Goal: Task Accomplishment & Management: Use online tool/utility

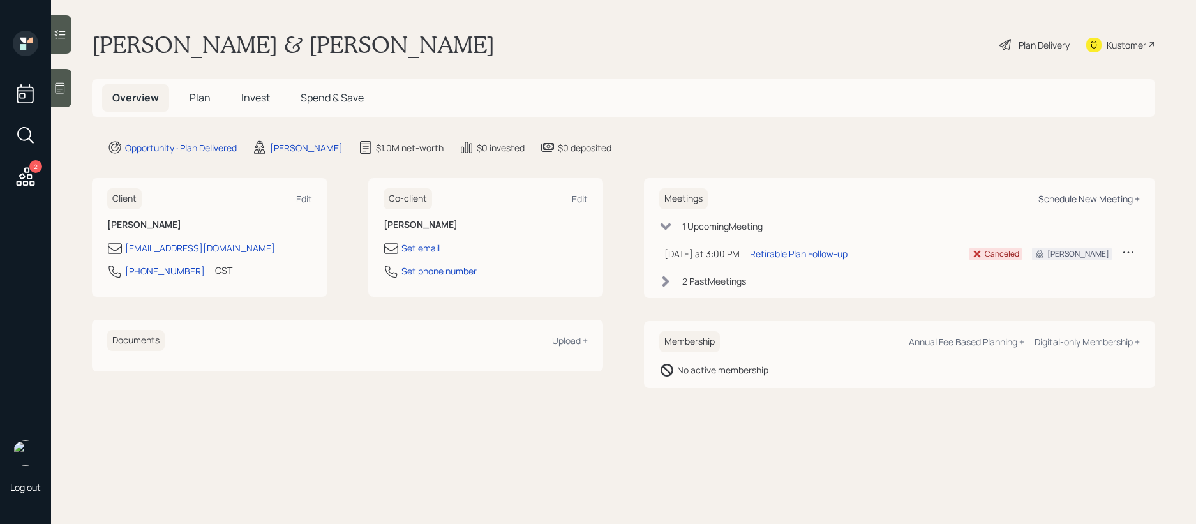
click at [1075, 197] on div "Schedule New Meeting +" at bounding box center [1088, 199] width 101 height 12
select select "b1d8ea90-abcc-42aa-86cc-4f33a132aacc"
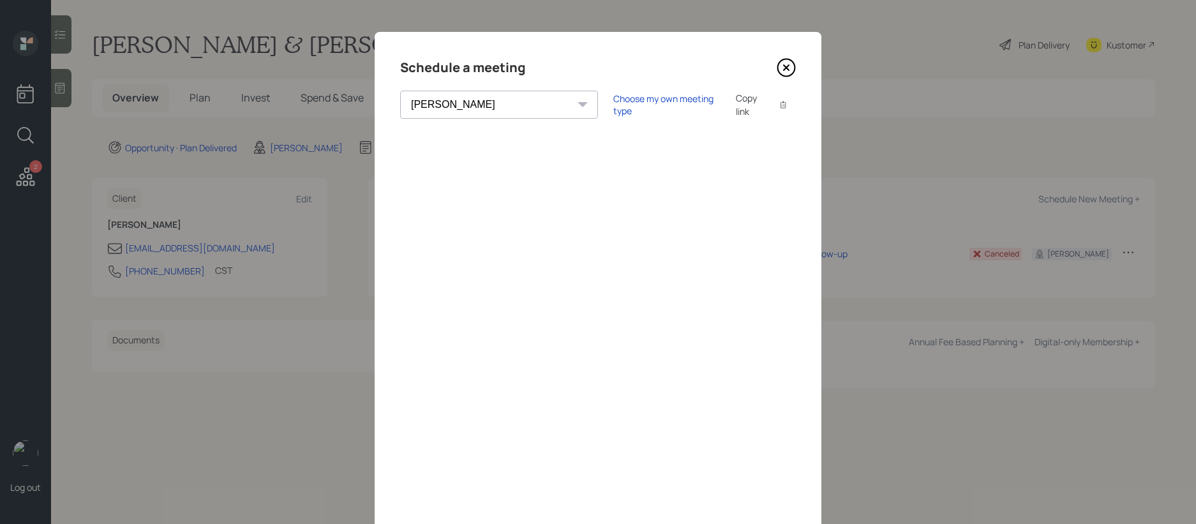
click at [784, 65] on icon at bounding box center [786, 67] width 5 height 5
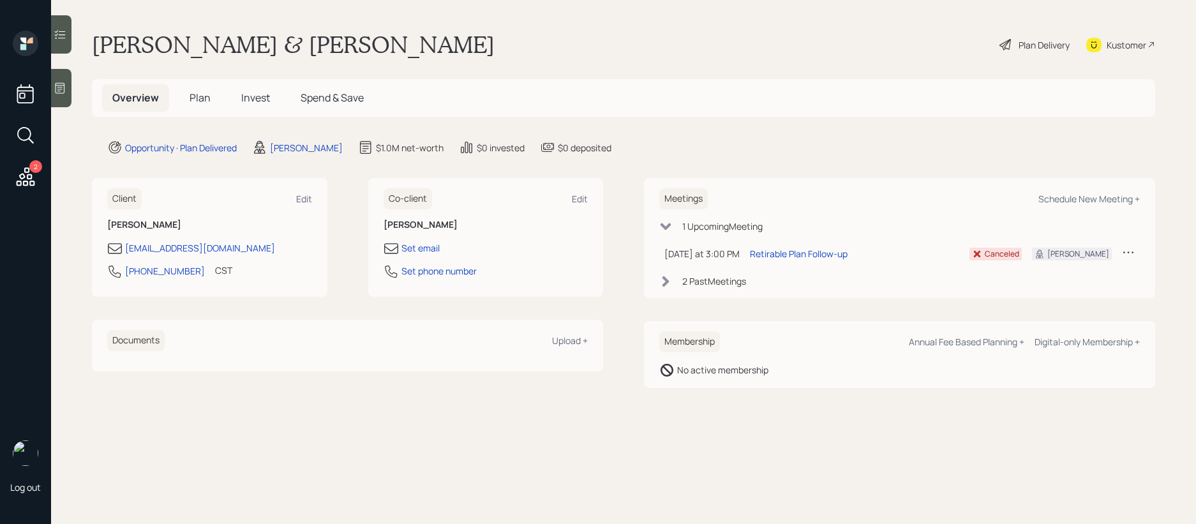
click at [675, 232] on div "1 Upcoming Meeting" at bounding box center [899, 226] width 481 height 13
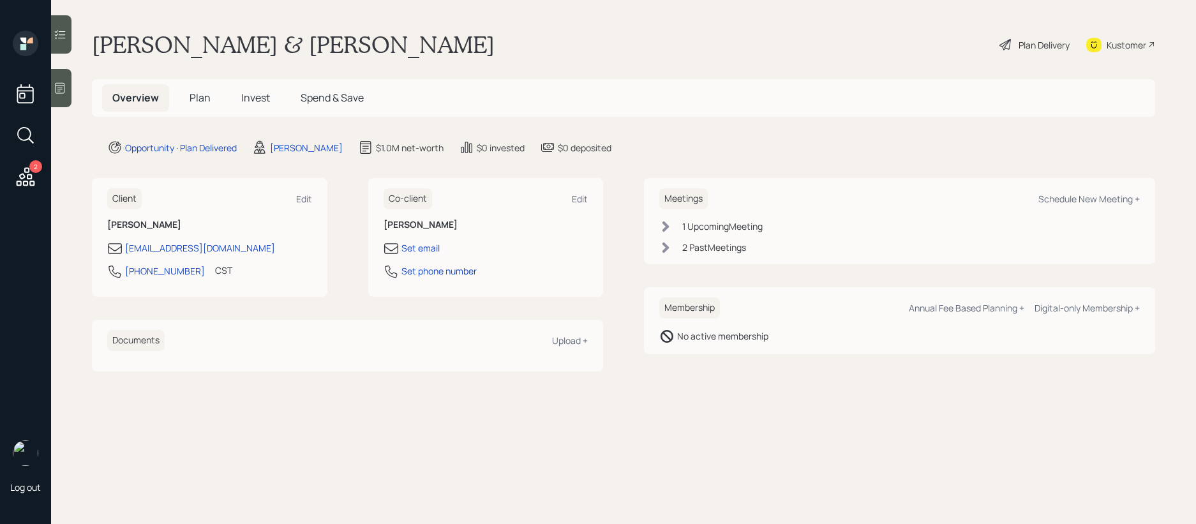
click at [675, 232] on div "1 Upcoming Meeting" at bounding box center [899, 226] width 481 height 13
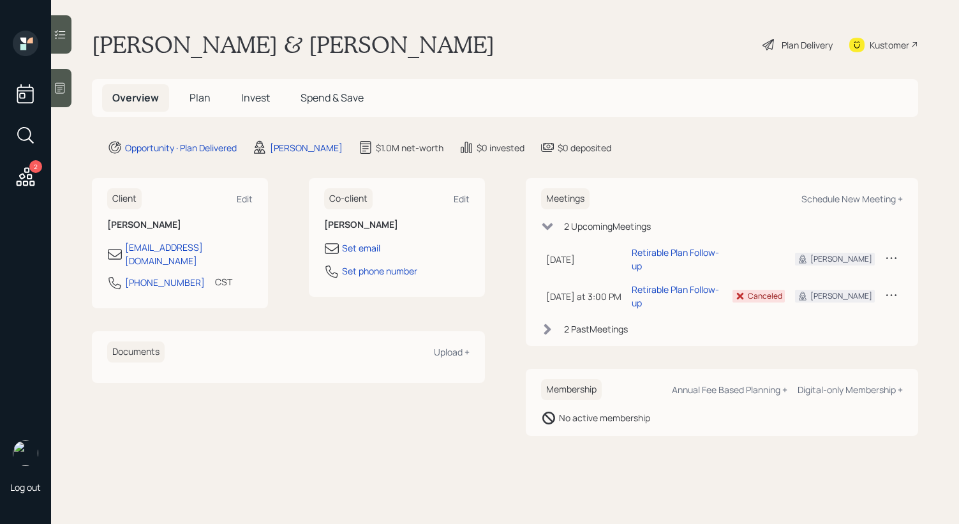
click at [27, 174] on icon at bounding box center [25, 176] width 23 height 23
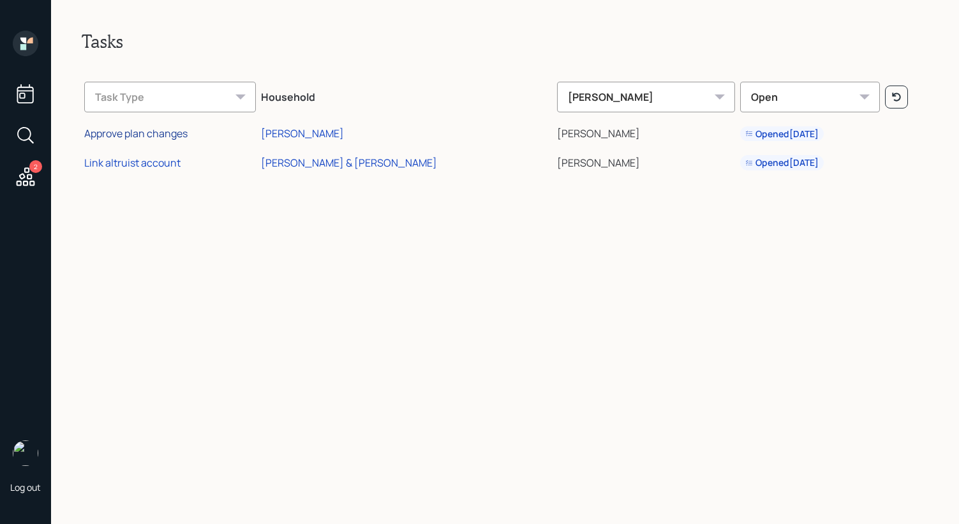
click at [130, 137] on div "Approve plan changes" at bounding box center [135, 133] width 103 height 14
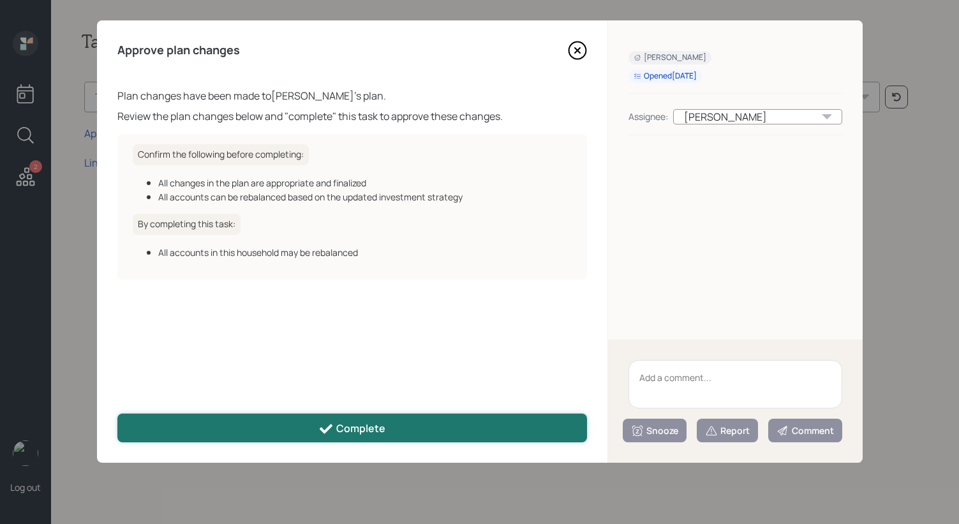
click at [471, 436] on button "Complete" at bounding box center [352, 428] width 470 height 29
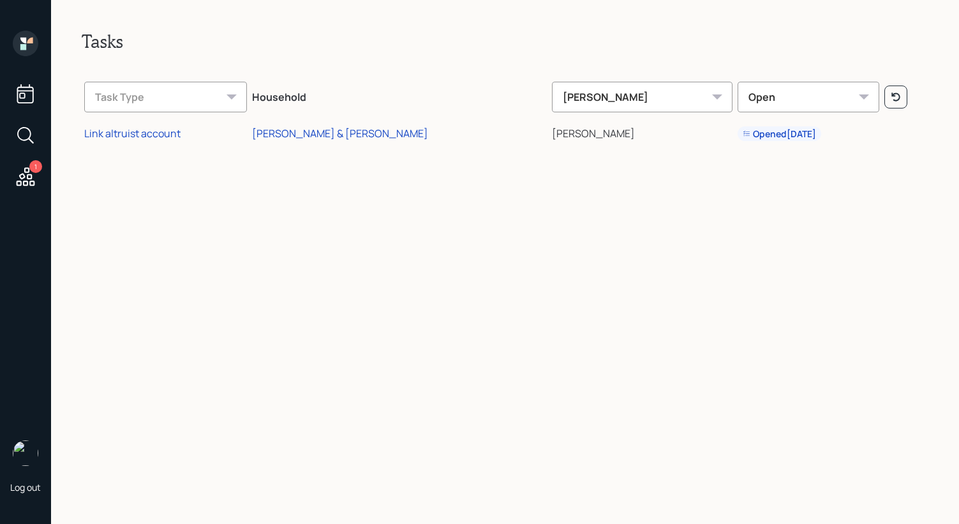
click at [20, 100] on icon at bounding box center [25, 93] width 23 height 23
click at [100, 131] on div "Link altruist account" at bounding box center [132, 133] width 96 height 14
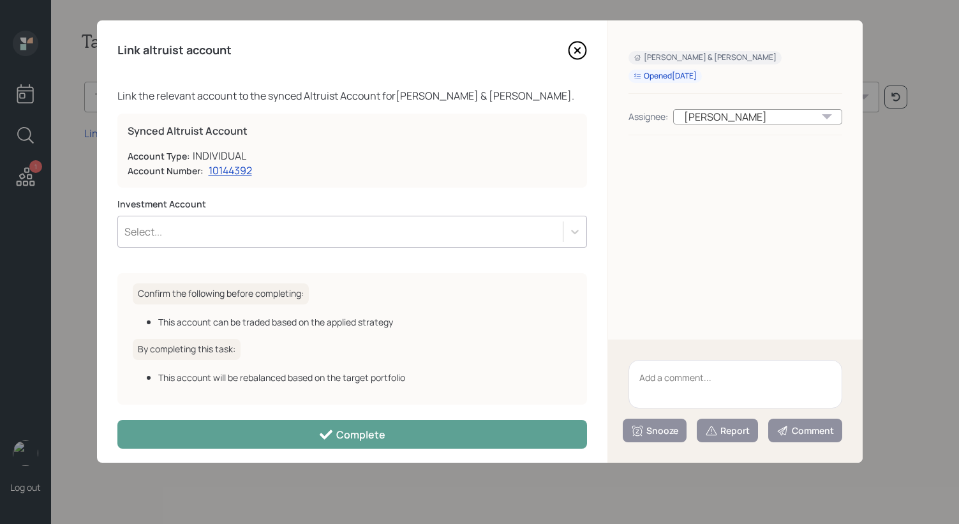
click at [574, 51] on icon at bounding box center [576, 50] width 5 height 5
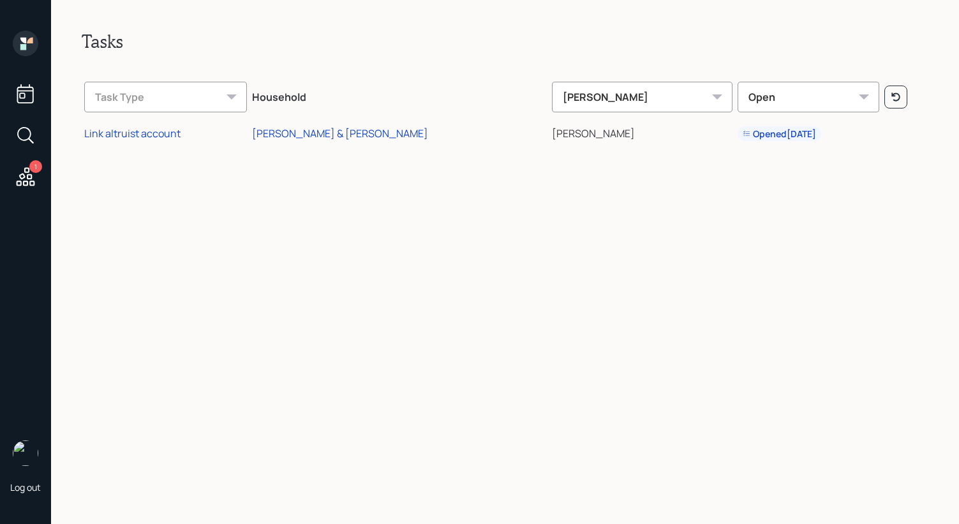
click at [487, 186] on div "Tasks Task Type Household Aleksandra Szegda Open Link altruist account Aleksand…" at bounding box center [505, 262] width 908 height 524
click at [31, 43] on icon at bounding box center [26, 44] width 26 height 26
